Goal: Browse casually: Explore the website without a specific task or goal

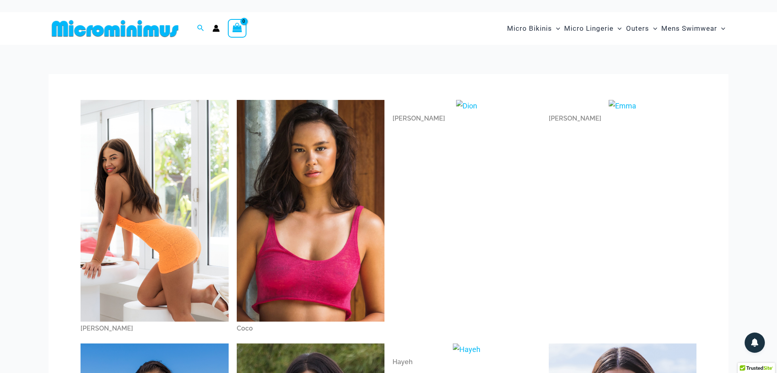
click at [174, 201] on img at bounding box center [154, 211] width 148 height 222
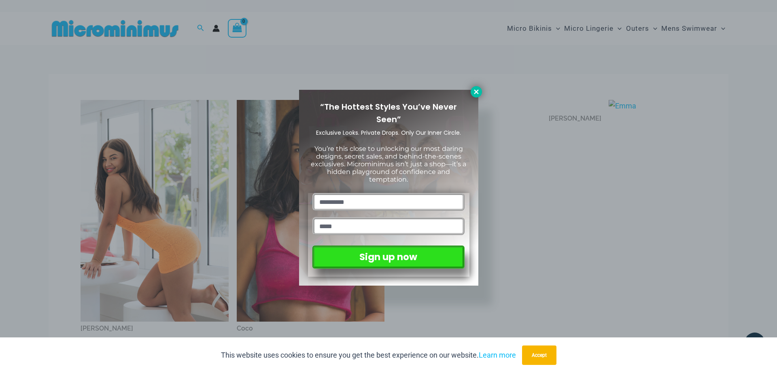
click at [476, 90] on icon at bounding box center [475, 91] width 7 height 7
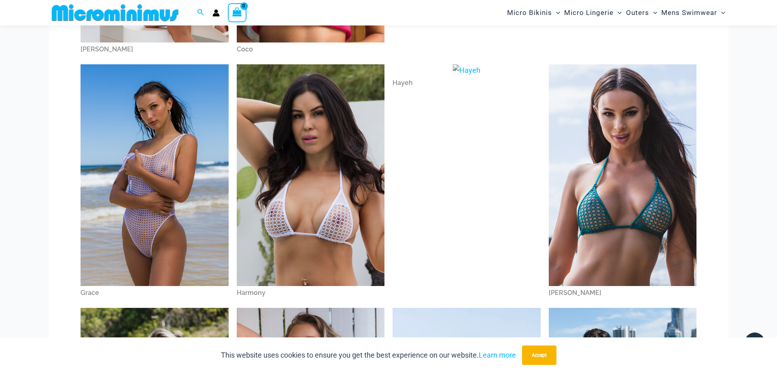
scroll to position [272, 0]
click at [161, 200] on img at bounding box center [154, 175] width 148 height 222
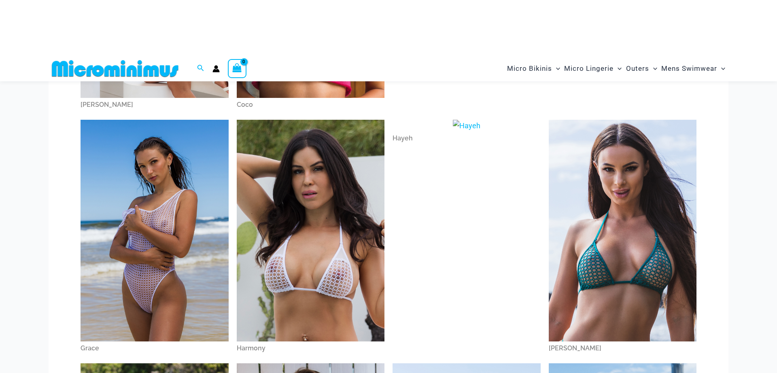
scroll to position [216, 0]
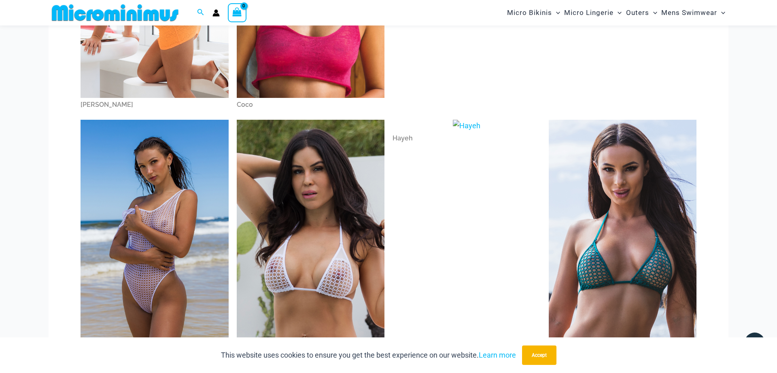
click at [320, 195] on img at bounding box center [311, 231] width 148 height 222
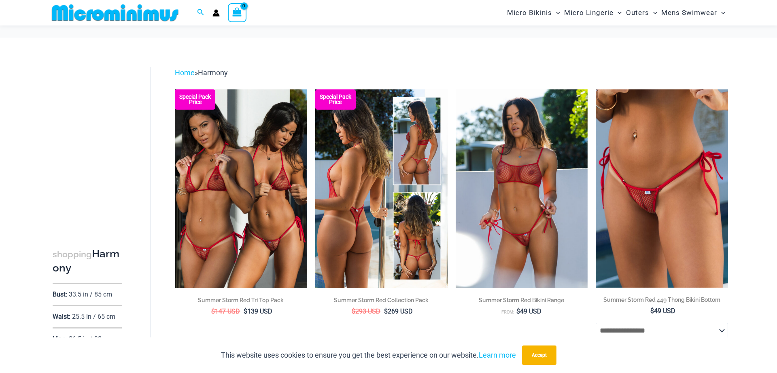
scroll to position [167, 0]
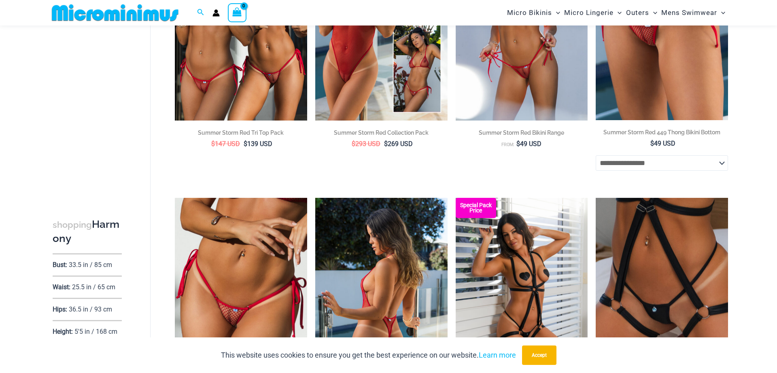
click at [398, 253] on img at bounding box center [381, 297] width 132 height 198
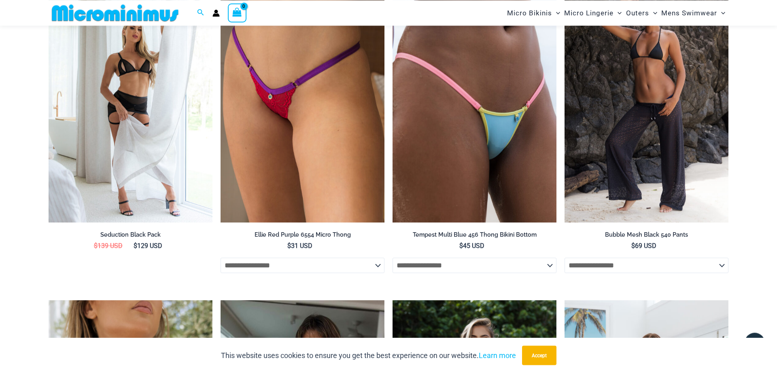
scroll to position [2393, 0]
